Goal: Check status: Check status

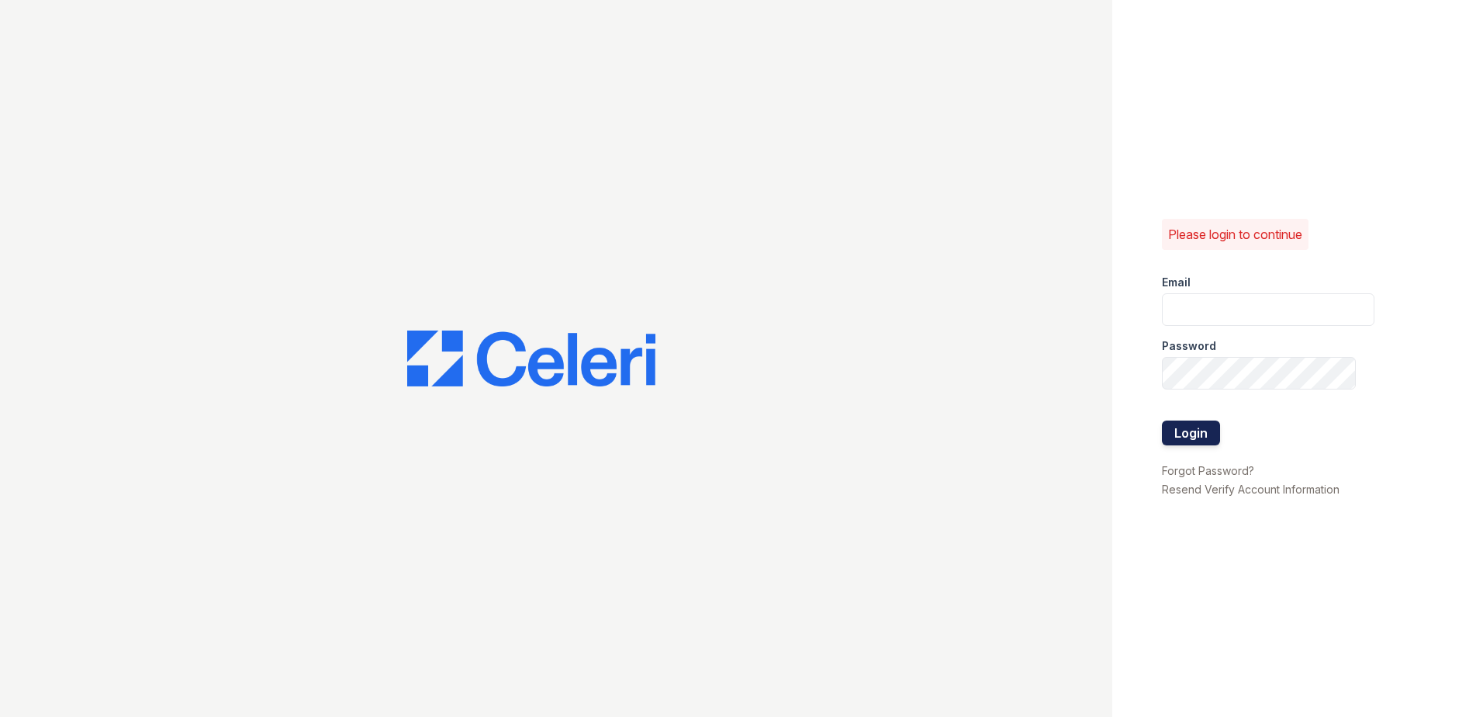
type input "[EMAIL_ADDRESS][DOMAIN_NAME]"
click at [1192, 432] on button "Login" at bounding box center [1191, 432] width 58 height 25
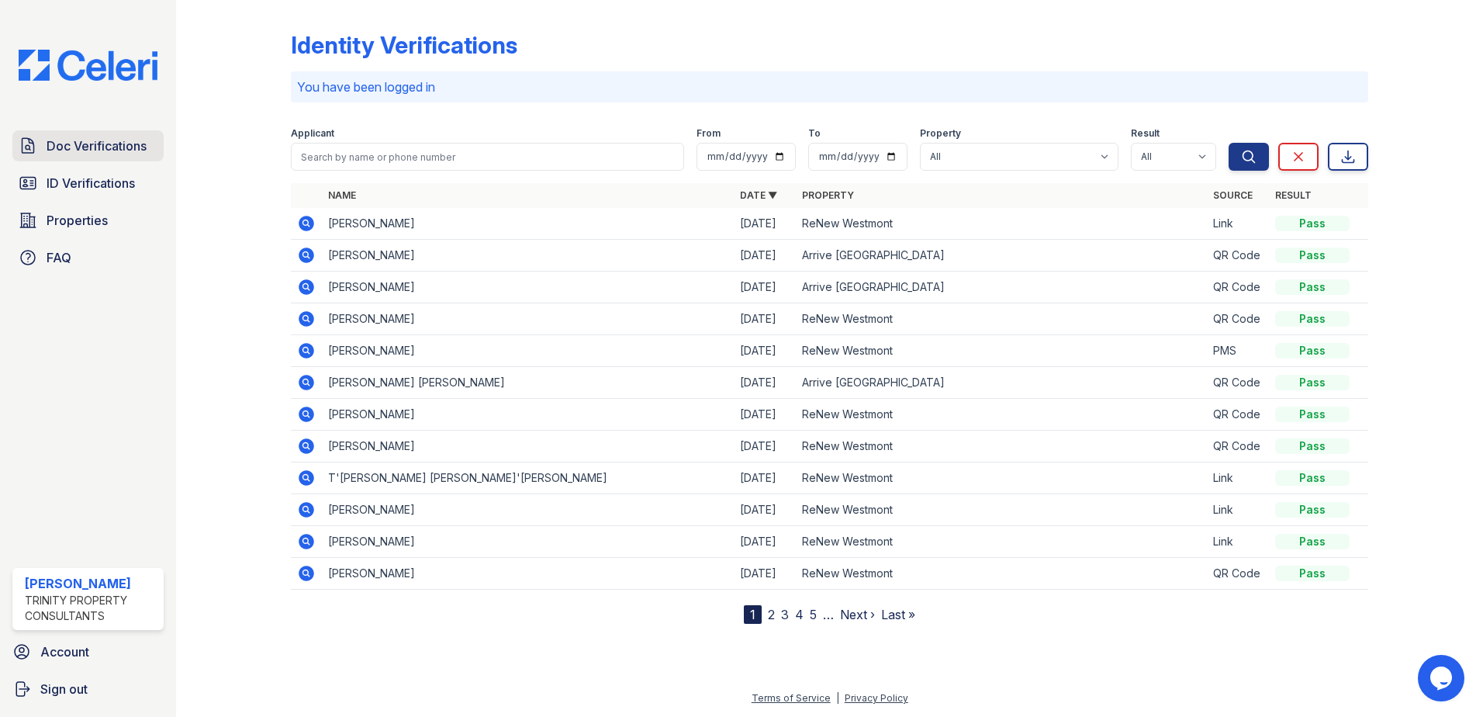
drag, startPoint x: 124, startPoint y: 147, endPoint x: 142, endPoint y: 152, distance: 18.4
click at [124, 147] on span "Doc Verifications" at bounding box center [97, 146] width 100 height 19
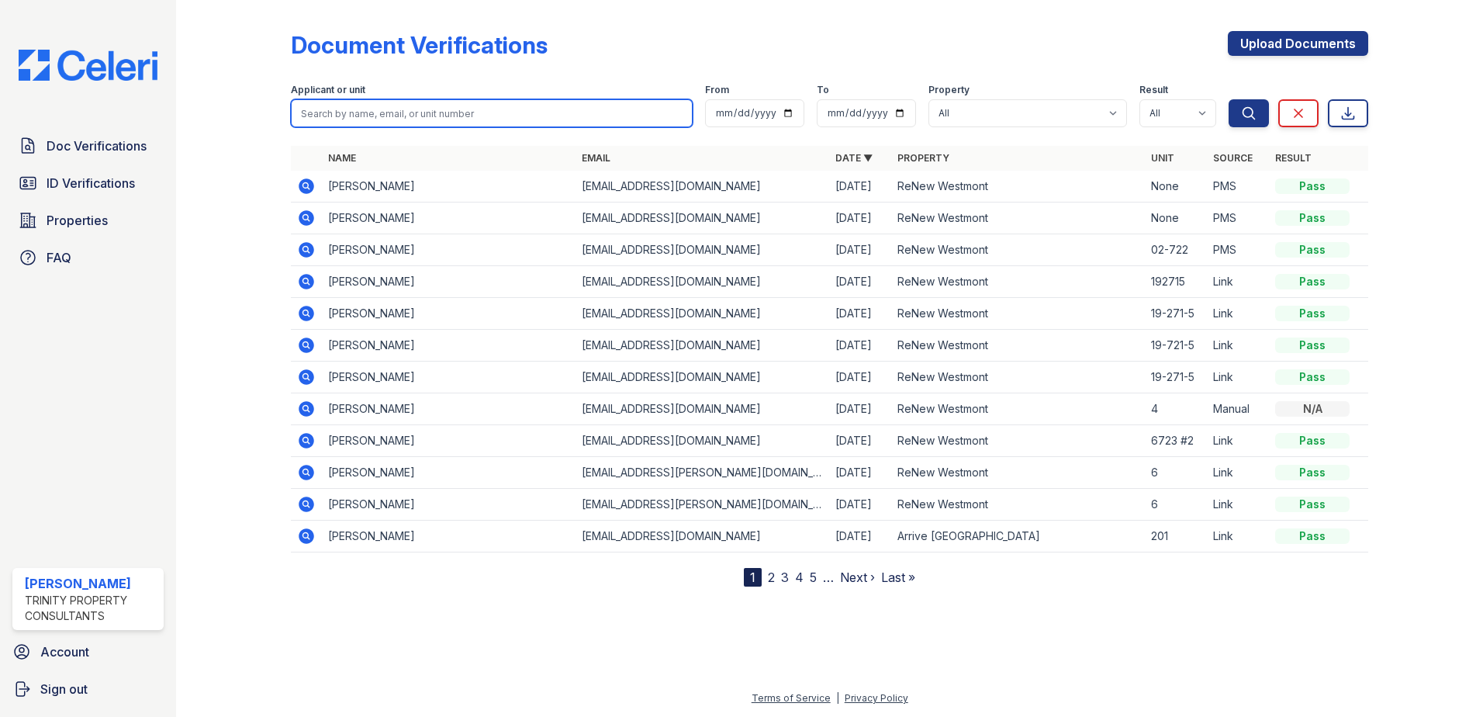
click at [455, 122] on input "search" at bounding box center [492, 113] width 402 height 28
type input "chloe"
click at [1229, 99] on button "Search" at bounding box center [1249, 113] width 40 height 28
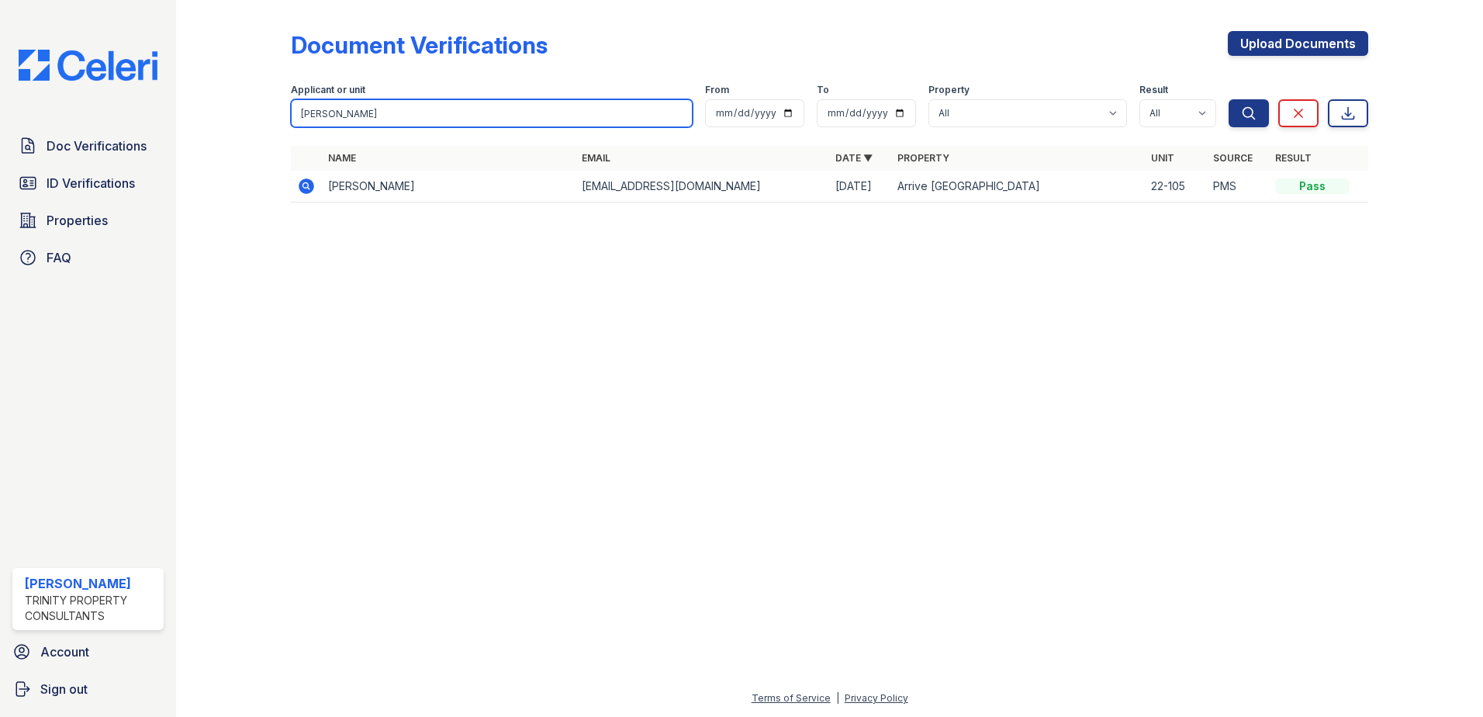
click at [366, 113] on input "chloe" at bounding box center [492, 113] width 402 height 28
type input "ross"
click at [1229, 99] on button "Search" at bounding box center [1249, 113] width 40 height 28
